Goal: Task Accomplishment & Management: Use online tool/utility

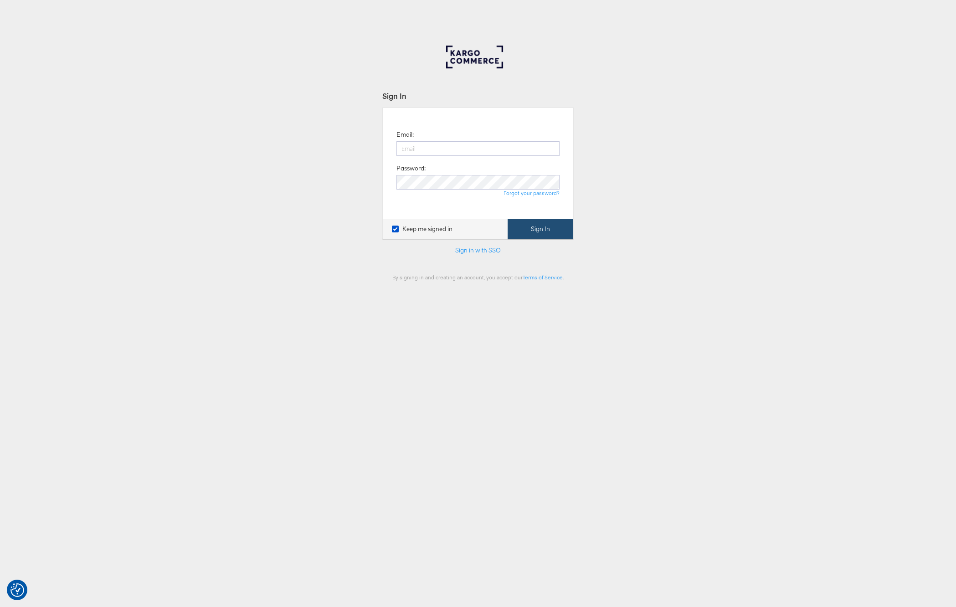
type input "[PERSON_NAME][EMAIL_ADDRESS][PERSON_NAME][DOMAIN_NAME]"
click at [529, 230] on button "Sign In" at bounding box center [541, 229] width 66 height 21
type input "904460"
click at [535, 214] on button "Continue" at bounding box center [554, 224] width 38 height 21
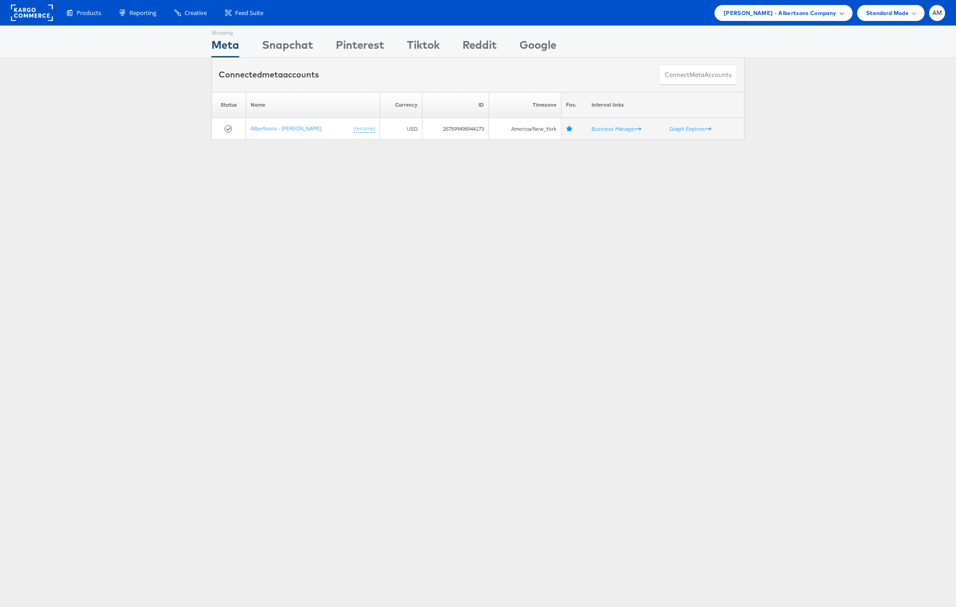
click at [793, 12] on span "Merkle - Albertsons Company" at bounding box center [780, 13] width 113 height 10
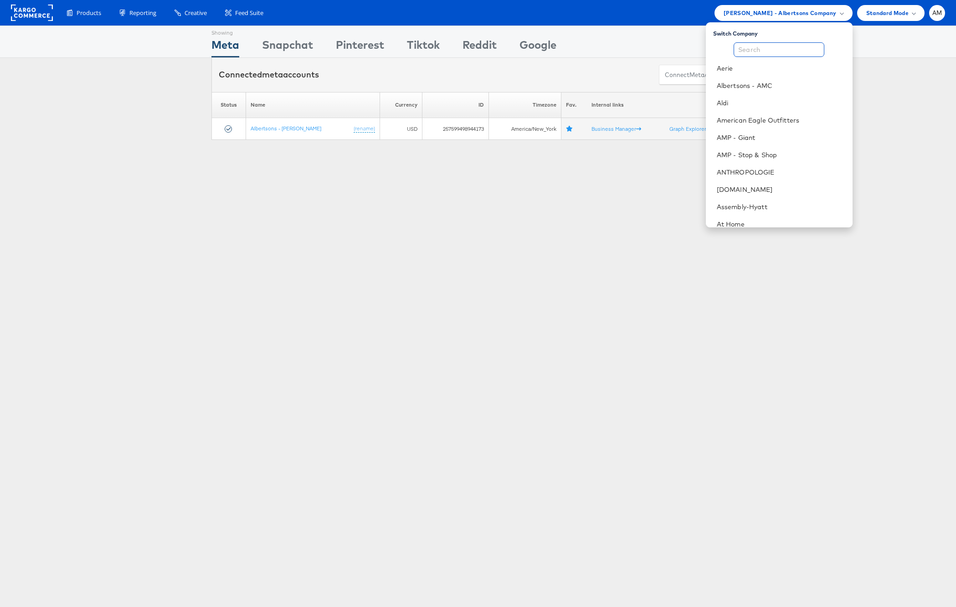
click at [754, 50] on input "text" at bounding box center [779, 49] width 91 height 15
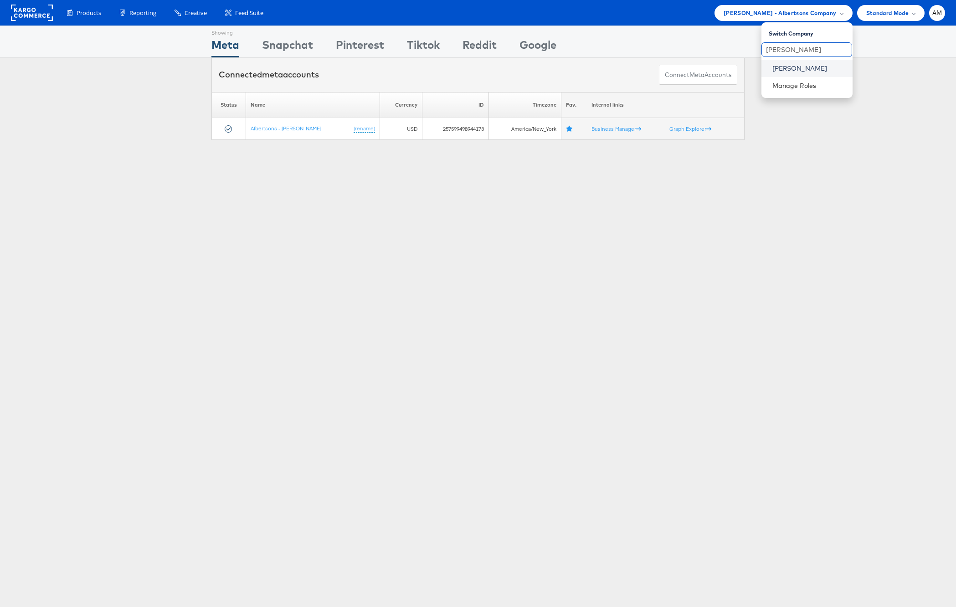
type input "steve"
click at [779, 67] on link "Steve Madden" at bounding box center [808, 68] width 73 height 9
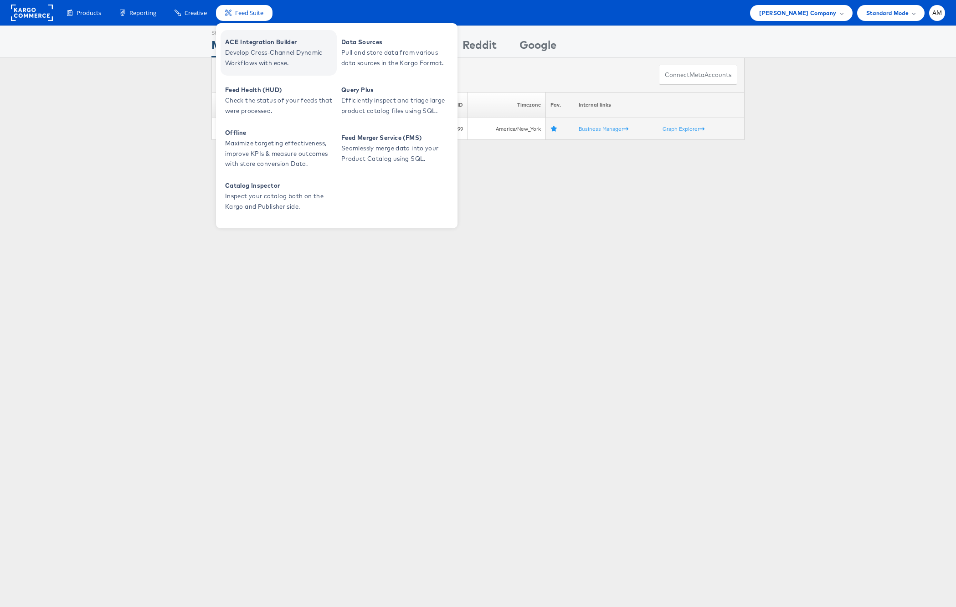
click at [248, 45] on span "ACE Integration Builder" at bounding box center [279, 42] width 109 height 10
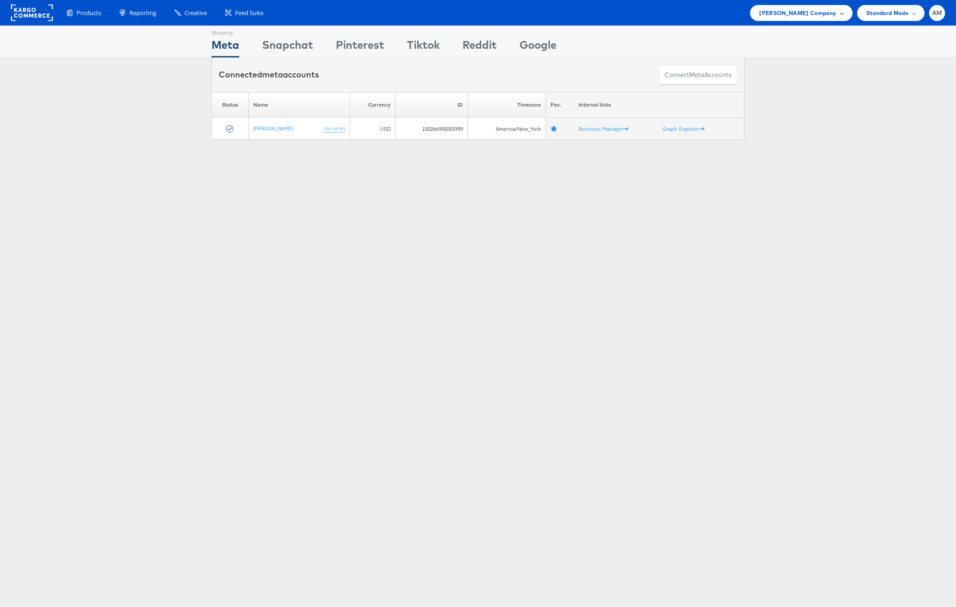
click at [794, 14] on span "Steve Madden Company" at bounding box center [797, 13] width 77 height 10
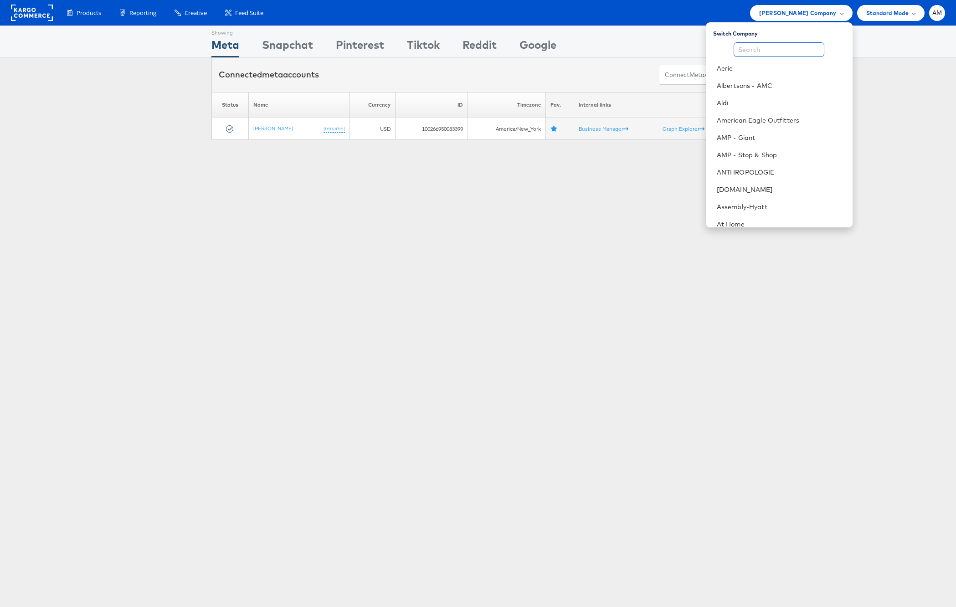
click at [753, 50] on input "text" at bounding box center [779, 49] width 91 height 15
click at [757, 48] on input "text" at bounding box center [779, 49] width 91 height 15
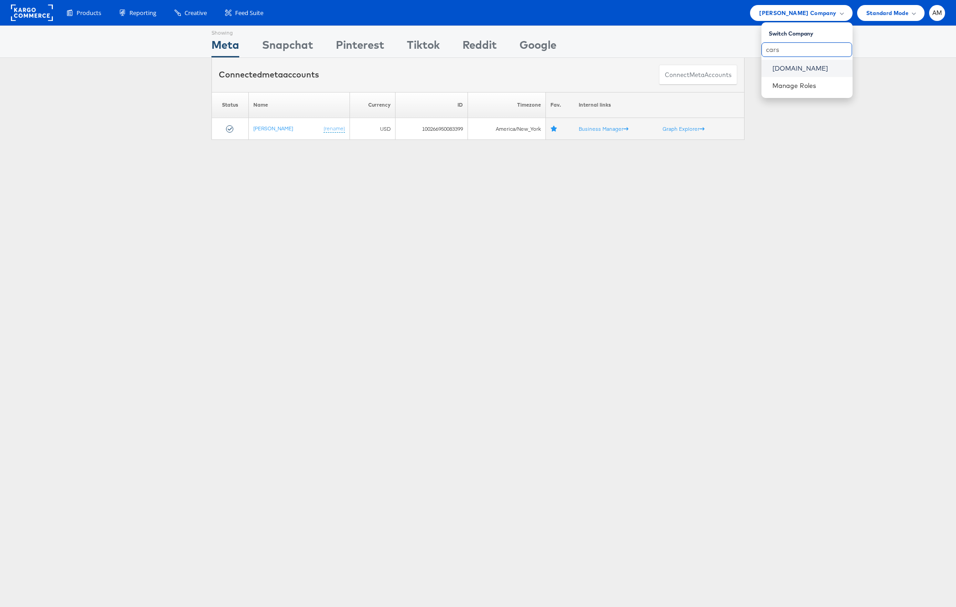
type input "cars"
click at [793, 66] on link "[DOMAIN_NAME]" at bounding box center [808, 68] width 73 height 9
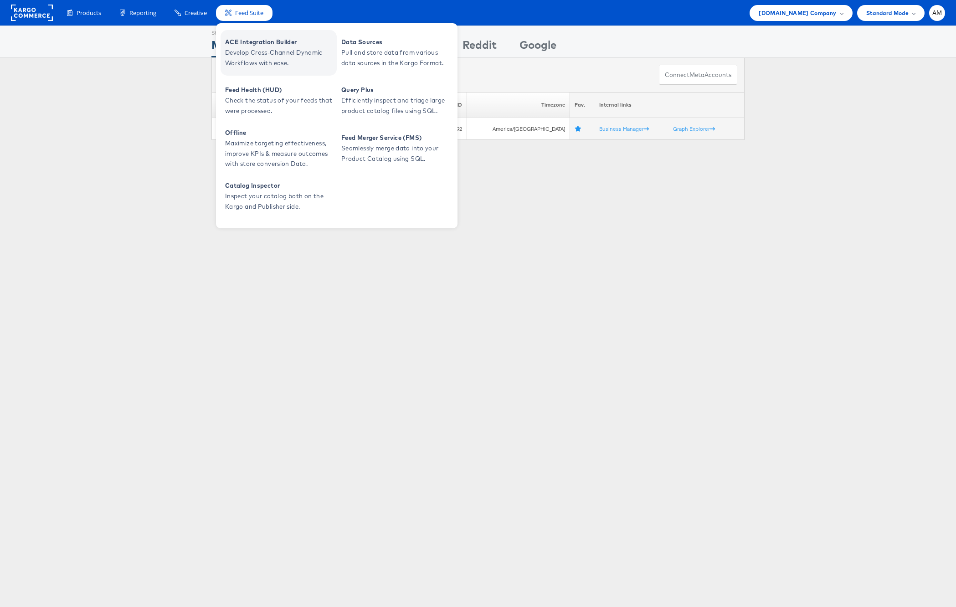
click at [256, 49] on span "Develop Cross-Channel Dynamic Workflows with ease." at bounding box center [279, 57] width 109 height 21
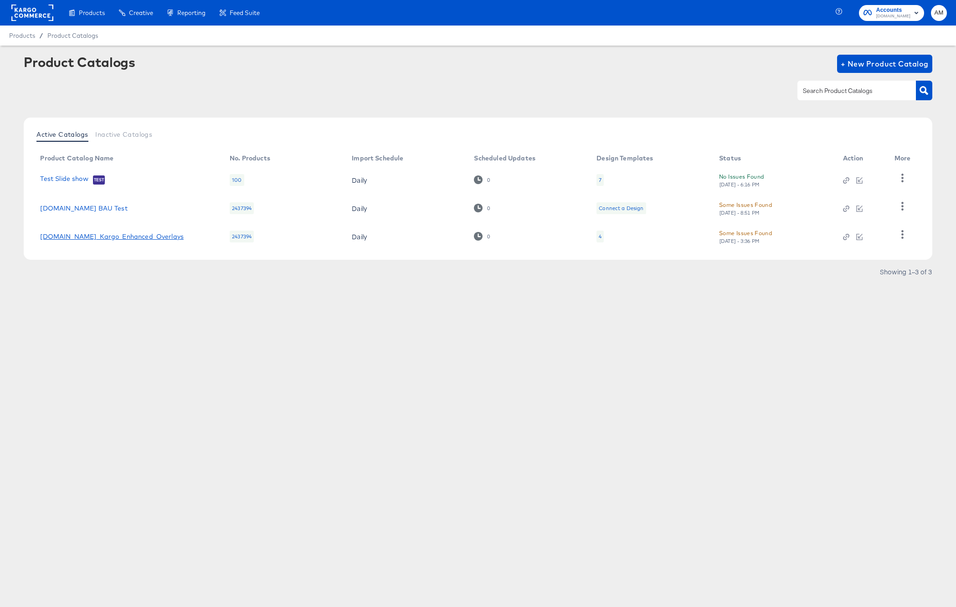
click at [131, 239] on link "[DOMAIN_NAME]_Kargo_Enhanced_Overlays" at bounding box center [112, 236] width 144 height 7
click at [67, 207] on link "[DOMAIN_NAME] BAU Test" at bounding box center [83, 208] width 87 height 7
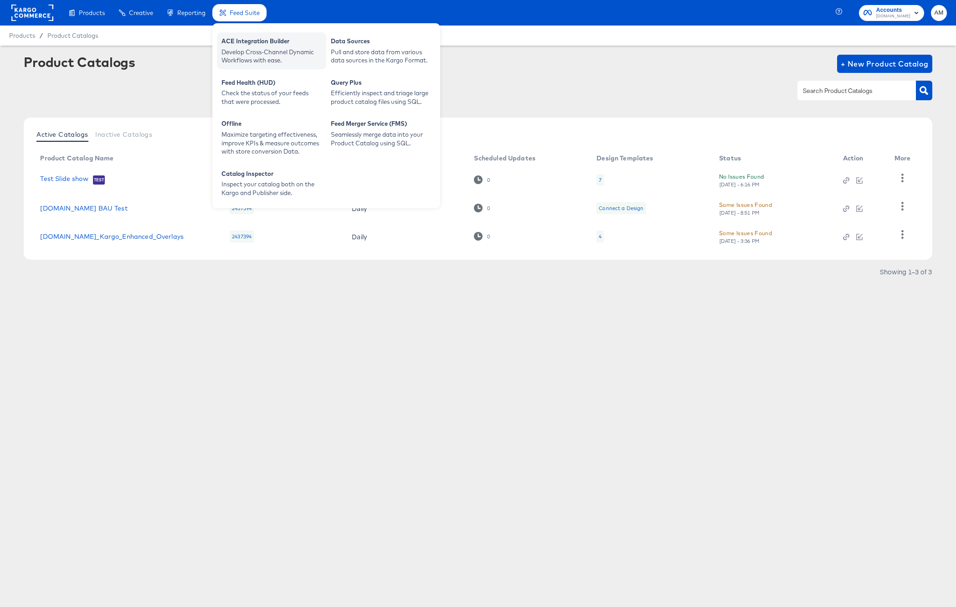
click at [245, 48] on div "Develop Cross-Channel Dynamic Workflows with ease." at bounding box center [271, 56] width 100 height 17
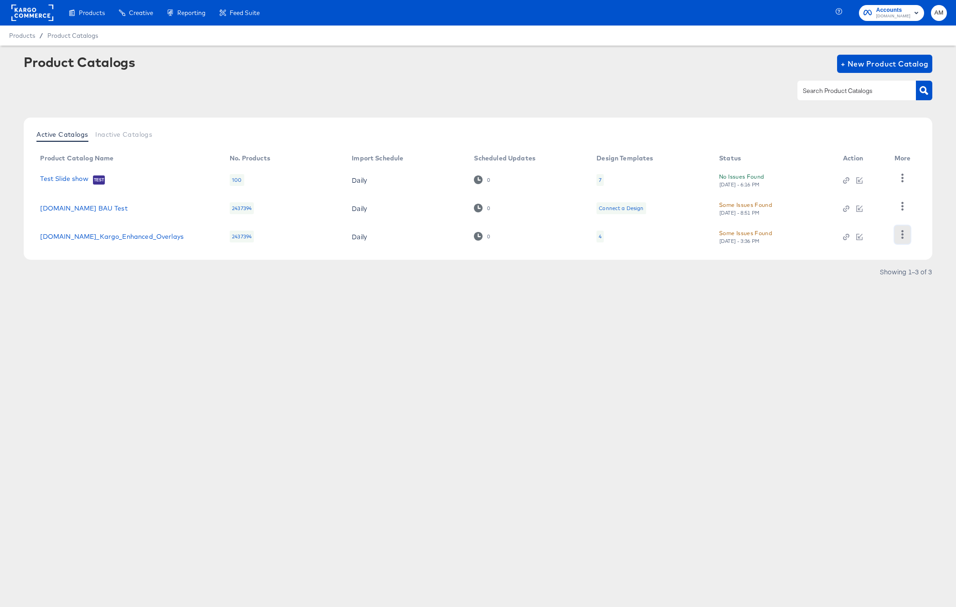
click at [905, 235] on icon "button" at bounding box center [902, 234] width 9 height 9
click at [868, 192] on div "HUD Checks (Internal)" at bounding box center [864, 188] width 91 height 15
click at [799, 211] on div "Some Issues Found Tue, Oct 14th - 8:51 PM" at bounding box center [771, 208] width 105 height 16
click at [901, 207] on icon "button" at bounding box center [902, 206] width 9 height 9
click at [836, 179] on div "HUD Checks (Internal)" at bounding box center [864, 177] width 91 height 15
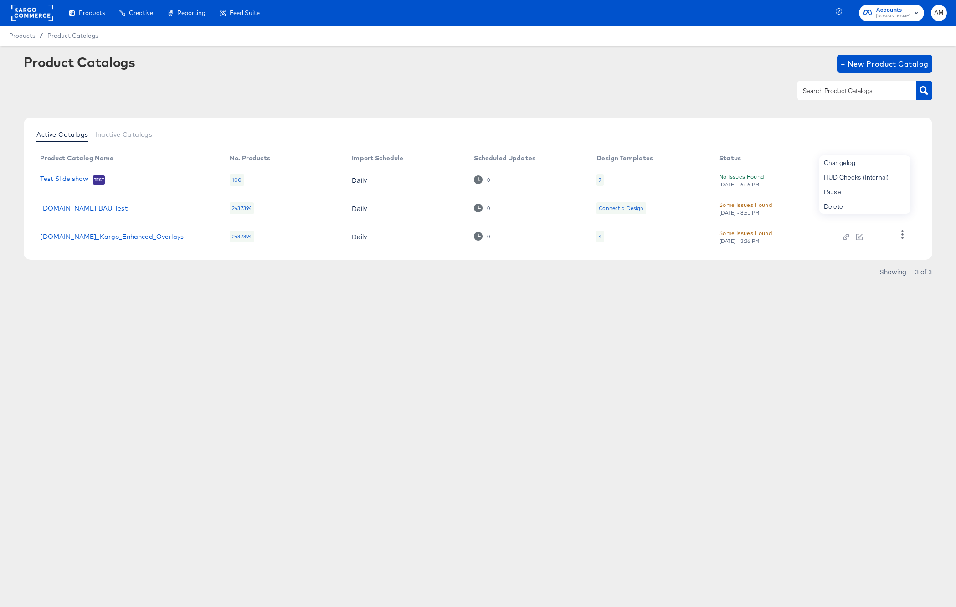
click at [35, 10] on rect at bounding box center [32, 13] width 42 height 16
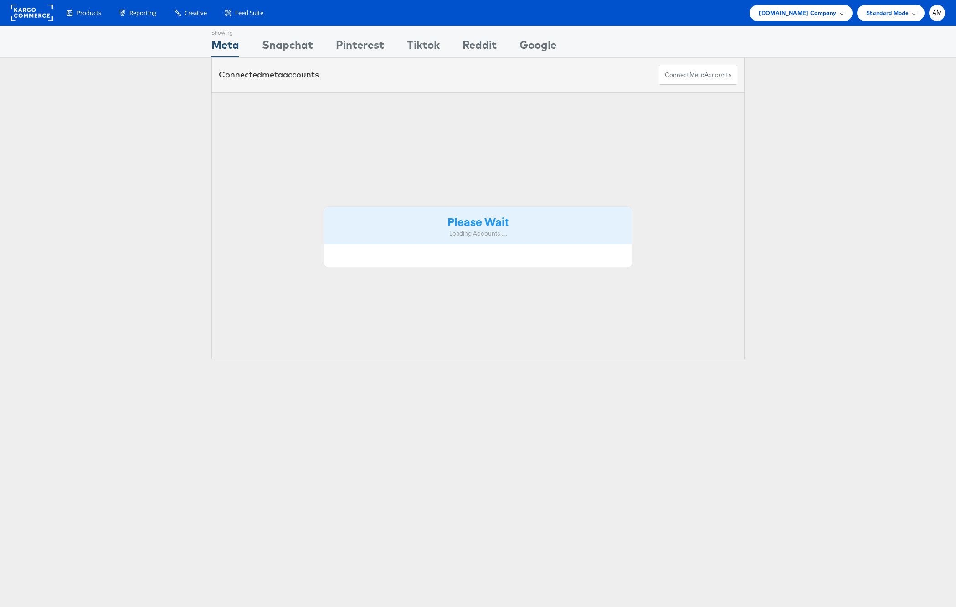
click at [803, 14] on span "[DOMAIN_NAME] Company" at bounding box center [797, 13] width 77 height 10
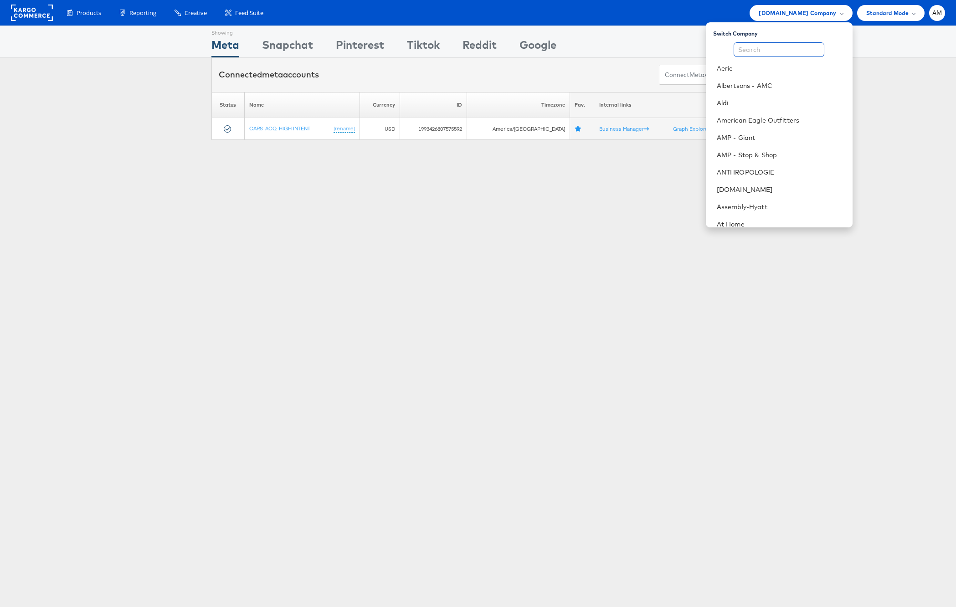
click at [781, 50] on input "text" at bounding box center [779, 49] width 91 height 15
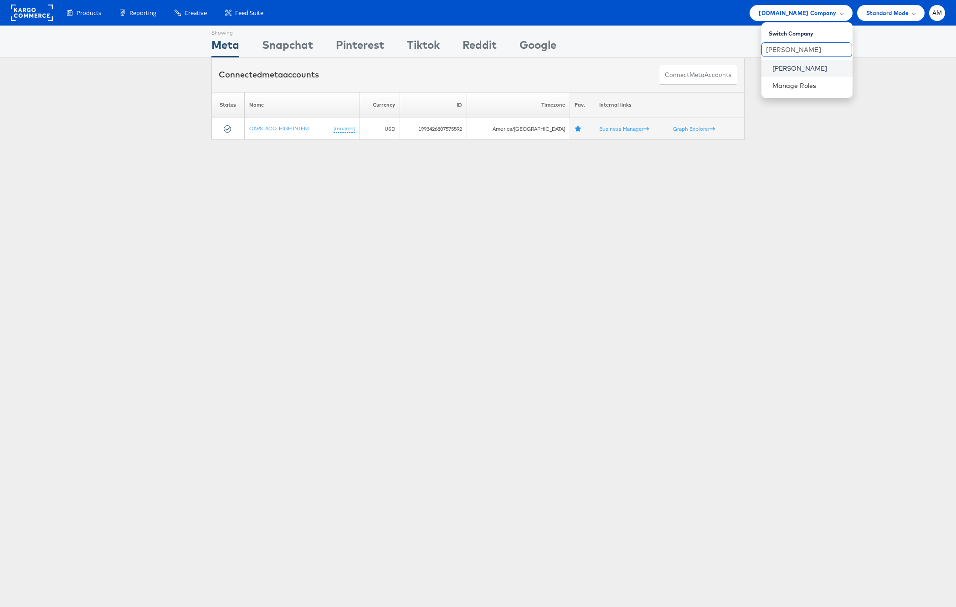
type input "steve"
click at [785, 72] on link "[PERSON_NAME]" at bounding box center [808, 68] width 73 height 9
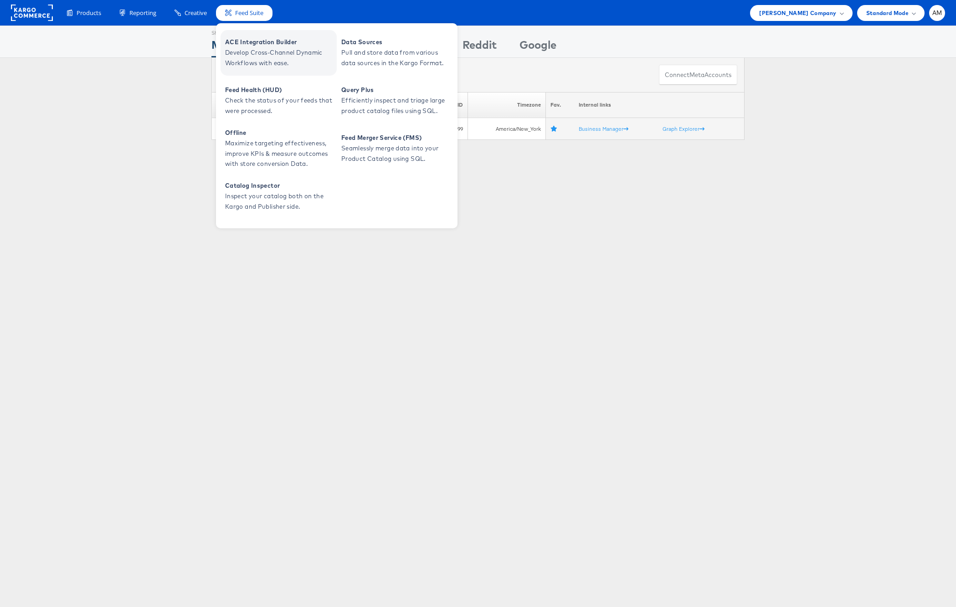
click at [254, 48] on span "Develop Cross-Channel Dynamic Workflows with ease." at bounding box center [279, 57] width 109 height 21
